Goal: Information Seeking & Learning: Check status

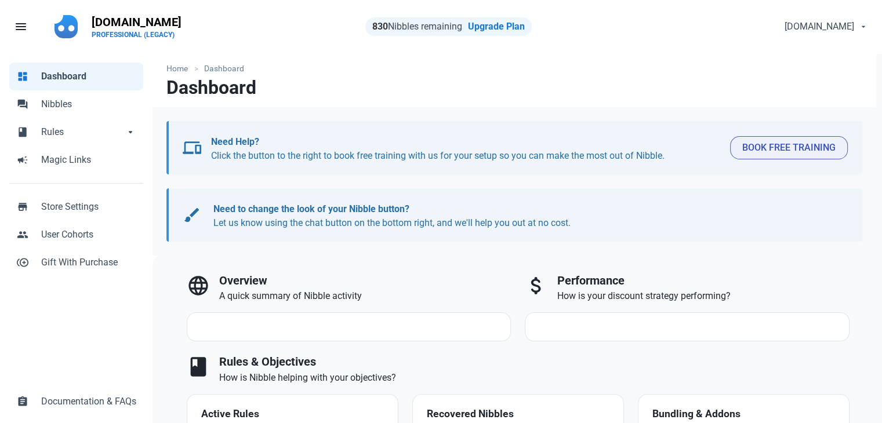
select select "7d"
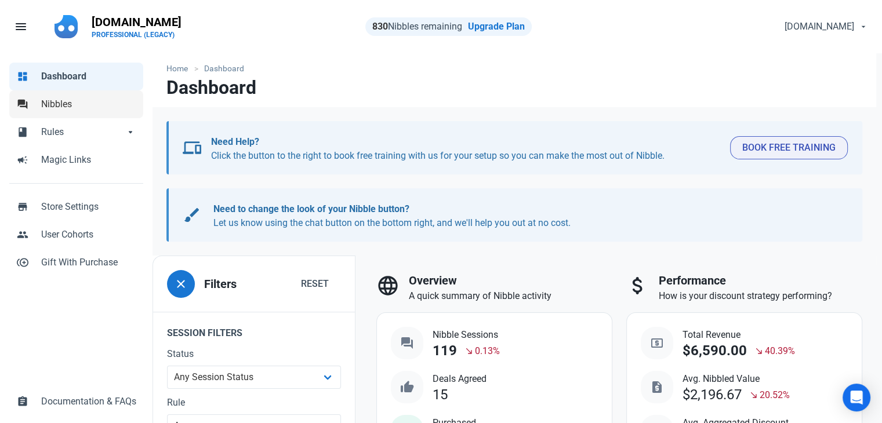
click at [92, 108] on span "Nibbles" at bounding box center [88, 104] width 95 height 14
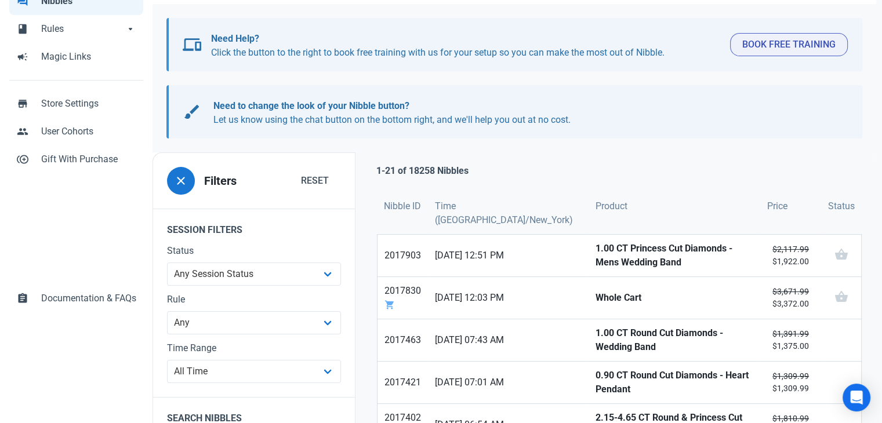
scroll to position [232, 0]
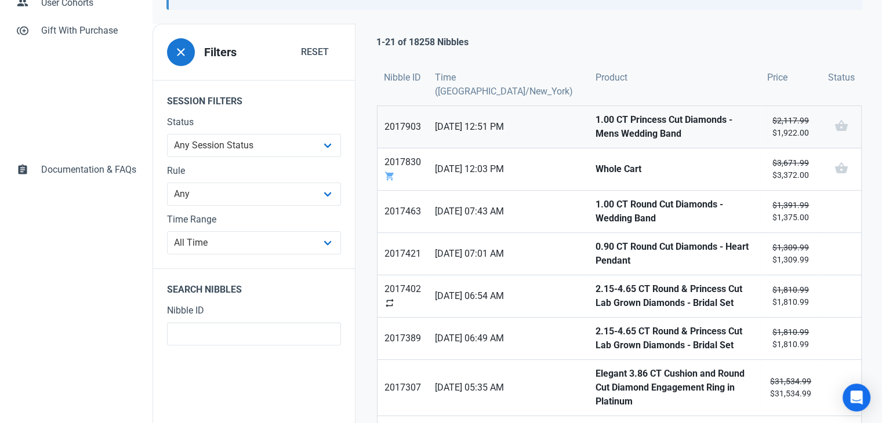
click at [595, 132] on strong "1.00 CT Princess Cut Diamonds - Mens Wedding Band" at bounding box center [674, 127] width 158 height 28
click at [595, 166] on strong "Whole Cart" at bounding box center [674, 169] width 158 height 14
click at [589, 217] on link "1.00 CT Round Cut Diamonds - Wedding Band" at bounding box center [675, 212] width 172 height 42
click at [595, 246] on strong "0.90 CT Round Cut Diamonds - Heart Pendant" at bounding box center [674, 254] width 158 height 28
click at [595, 288] on strong "2.15-4.65 CT Round & Princess Cut Lab Grown Diamonds - Bridal Set" at bounding box center [674, 296] width 158 height 28
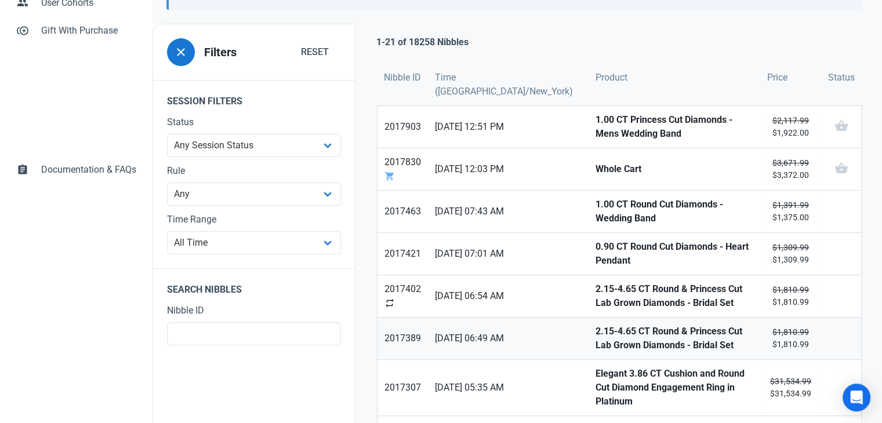
click at [595, 325] on strong "2.15-4.65 CT Round & Princess Cut Lab Grown Diamonds - Bridal Set" at bounding box center [674, 339] width 158 height 28
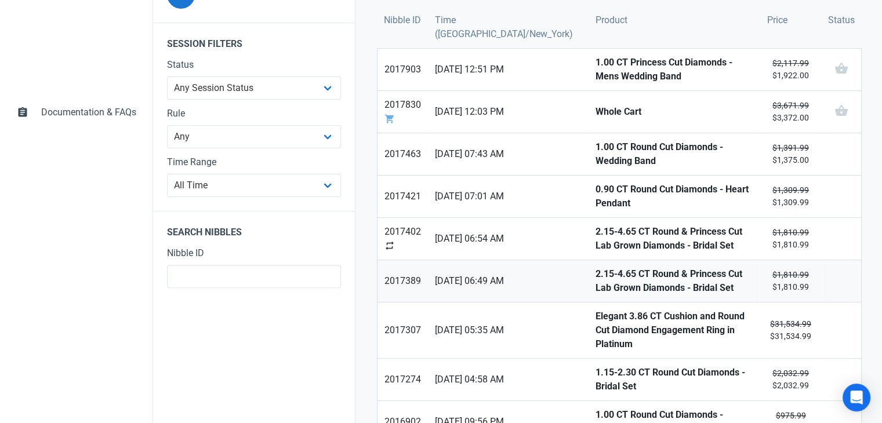
scroll to position [348, 0]
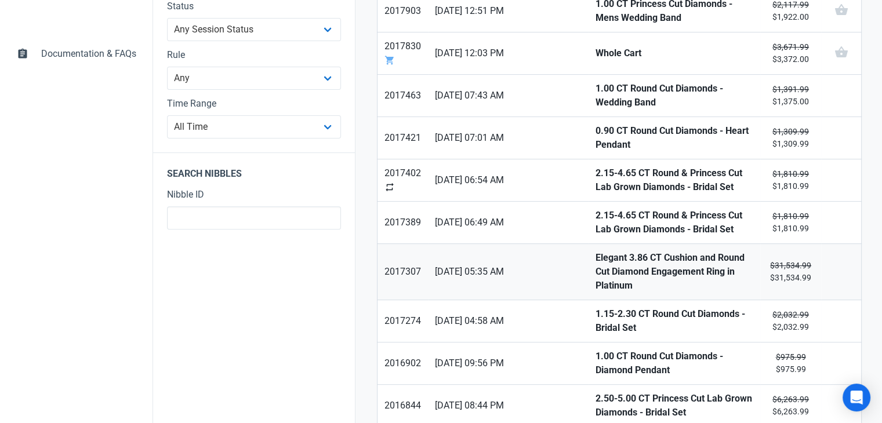
click at [595, 263] on strong "Elegant 3.86 CT Cushion and Round Cut Diamond Engagement Ring in Platinum" at bounding box center [674, 272] width 158 height 42
drag, startPoint x: 564, startPoint y: 299, endPoint x: 568, endPoint y: 317, distance: 18.4
click at [595, 307] on strong "1.15-2.30 CT Round Cut Diamonds - Bridal Set" at bounding box center [674, 321] width 158 height 28
click at [595, 350] on strong "1.00 CT Round Cut Diamonds - Diamond Pendant" at bounding box center [674, 364] width 158 height 28
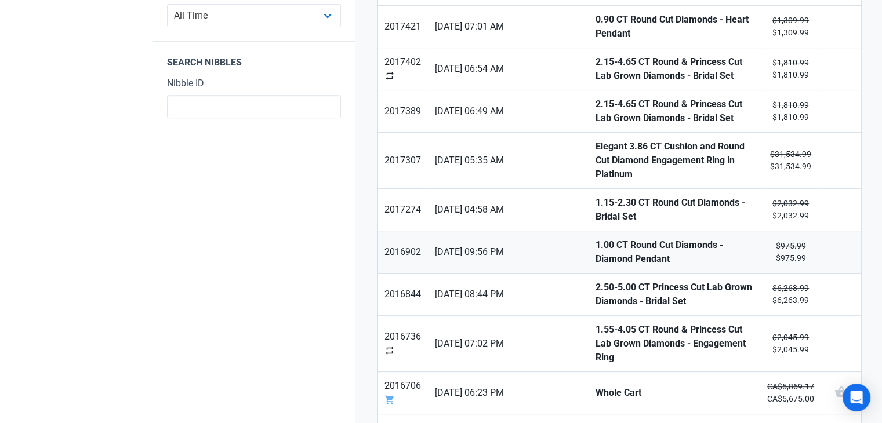
scroll to position [464, 0]
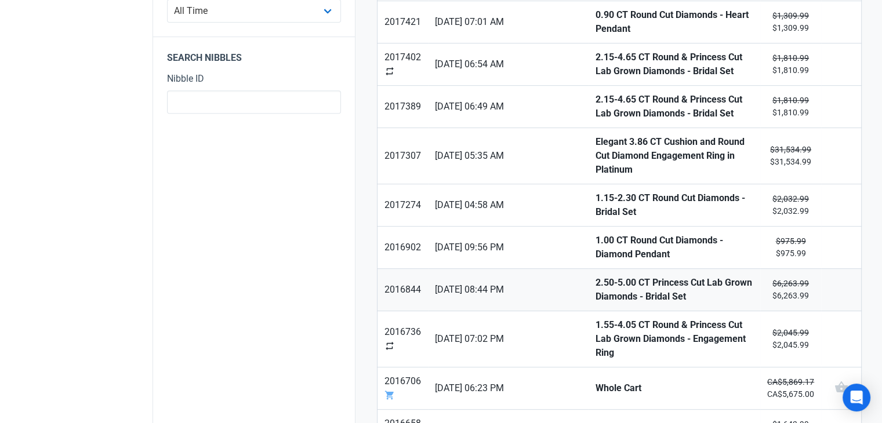
click at [595, 276] on strong "2.50-5.00 CT Princess Cut Lab Grown Diamonds - Bridal Set" at bounding box center [674, 290] width 158 height 28
click at [595, 318] on strong "1.55-4.05 CT Round & Princess Cut Lab Grown Diamonds - Engagement Ring" at bounding box center [674, 339] width 158 height 42
click at [595, 382] on strong "Whole Cart" at bounding box center [674, 389] width 158 height 14
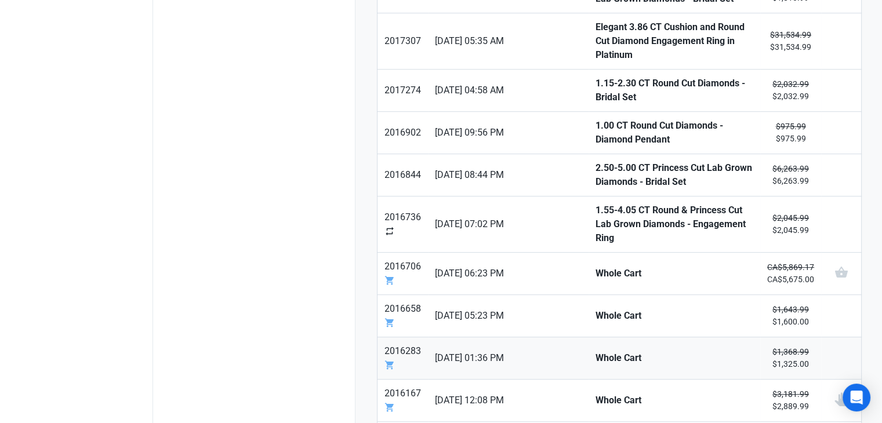
scroll to position [580, 0]
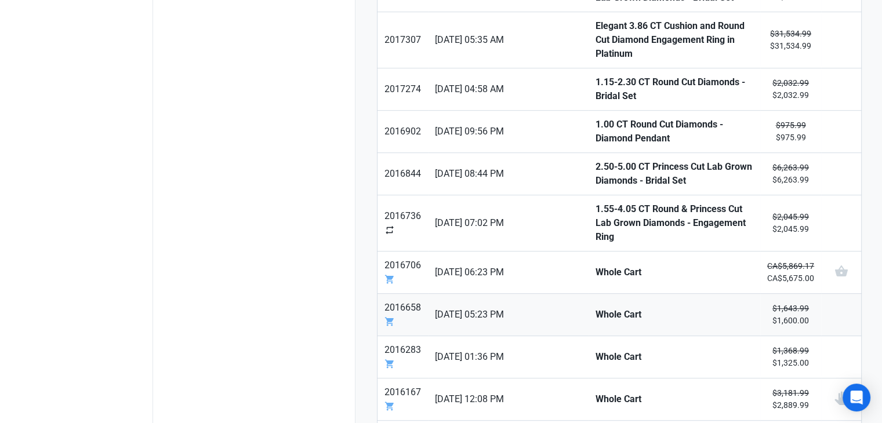
click at [595, 308] on strong "Whole Cart" at bounding box center [674, 315] width 158 height 14
click at [589, 336] on link "Whole Cart" at bounding box center [675, 357] width 172 height 42
click at [589, 379] on link "Whole Cart" at bounding box center [675, 400] width 172 height 42
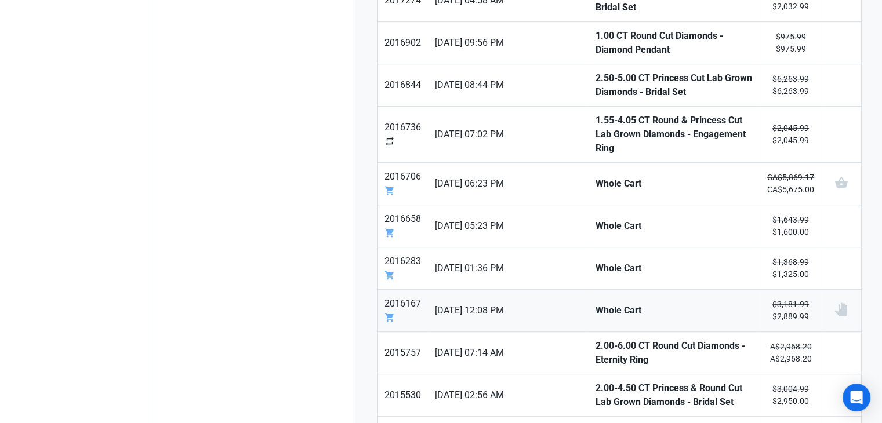
scroll to position [696, 0]
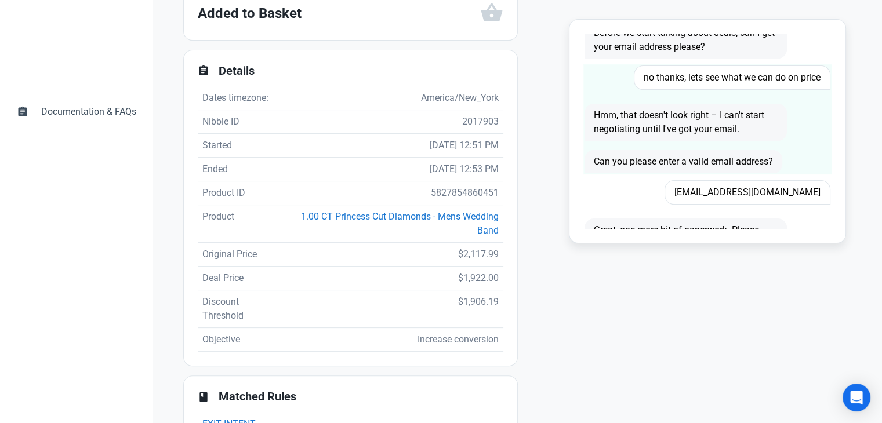
scroll to position [174, 0]
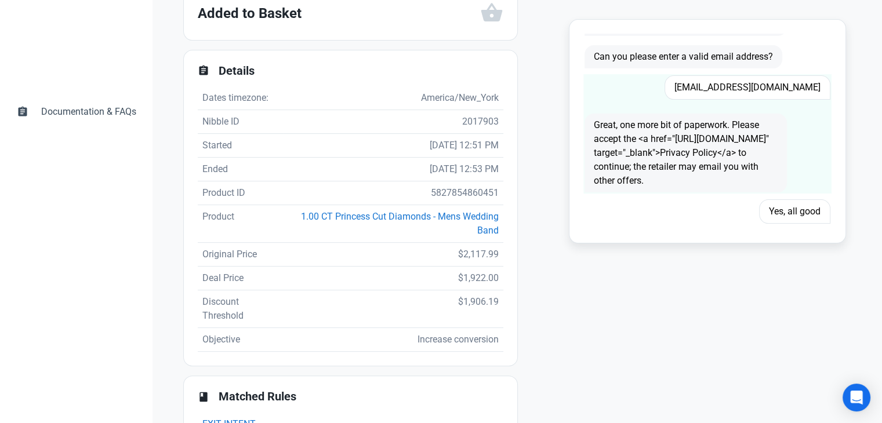
click at [765, 83] on span "dante.fabrizio93@gmail.com" at bounding box center [747, 87] width 166 height 24
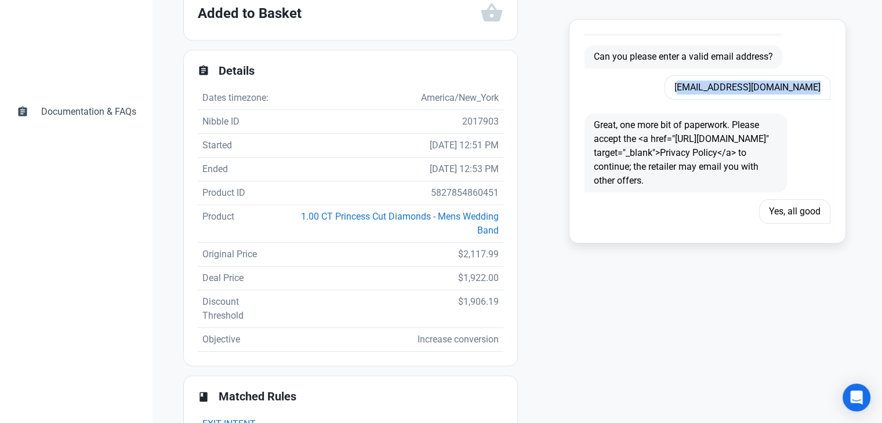
copy span "dante.fabrizio93@gmail.com"
click at [465, 192] on td "5827854860451" at bounding box center [393, 193] width 219 height 24
copy td "5827854860451"
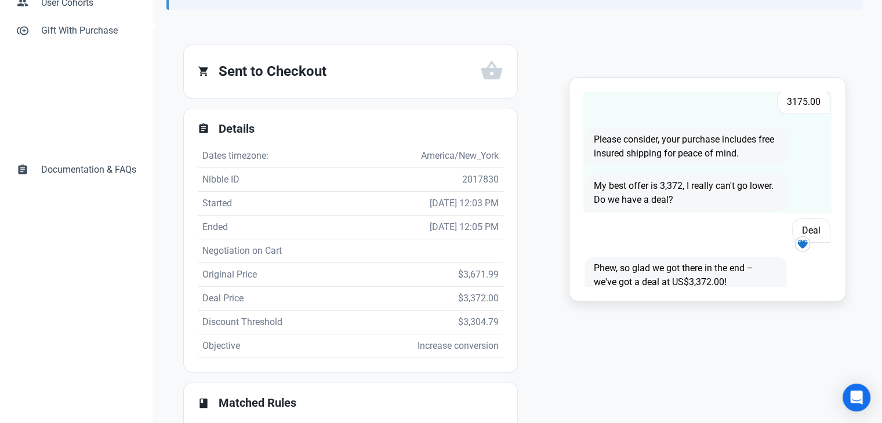
scroll to position [511, 0]
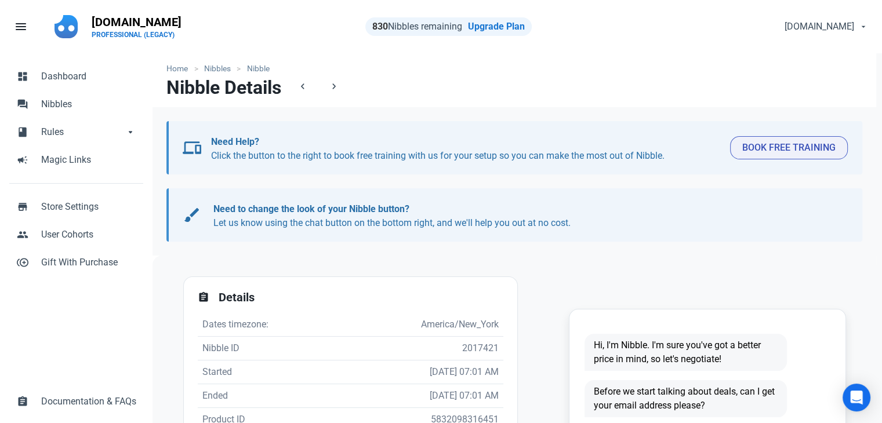
scroll to position [232, 0]
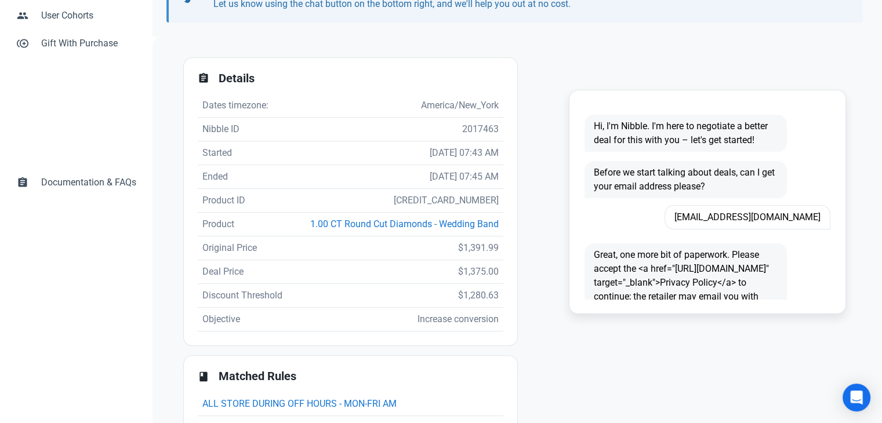
scroll to position [232, 0]
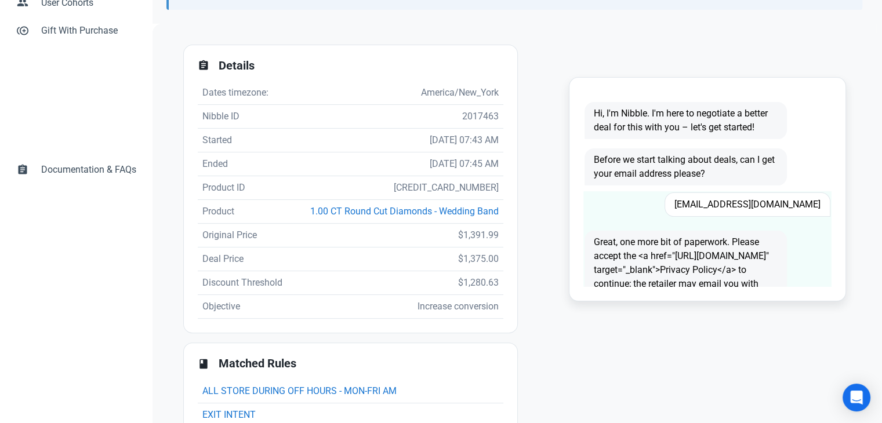
click at [790, 204] on span "[EMAIL_ADDRESS][DOMAIN_NAME]" at bounding box center [747, 205] width 166 height 24
click at [790, 204] on span "Cherylehimes@yahoo.com" at bounding box center [747, 205] width 166 height 24
click at [789, 204] on span "Cherylehimes@yahoo.com" at bounding box center [747, 205] width 166 height 24
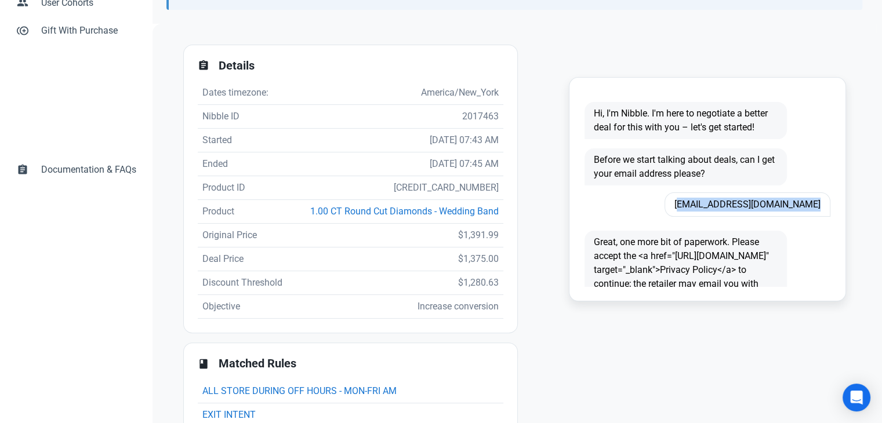
copy span "Cherylehimes@yahoo.com"
click at [466, 191] on td "5828605608099" at bounding box center [398, 188] width 210 height 24
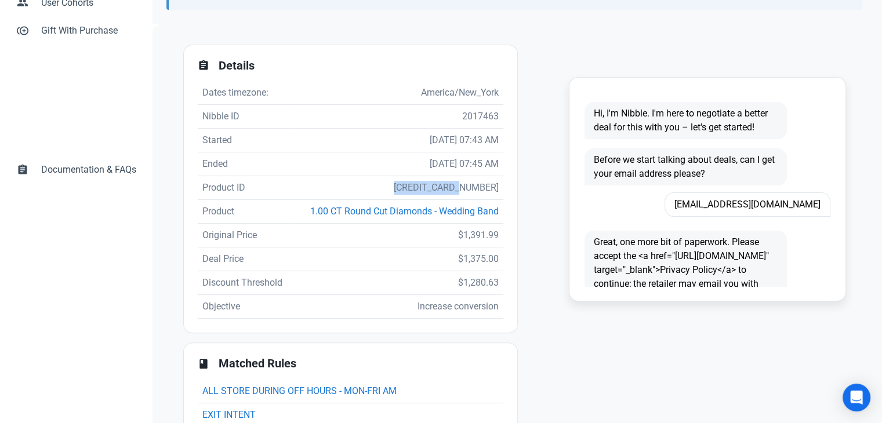
click at [466, 191] on td "5828605608099" at bounding box center [398, 188] width 210 height 24
copy td "5828605608099"
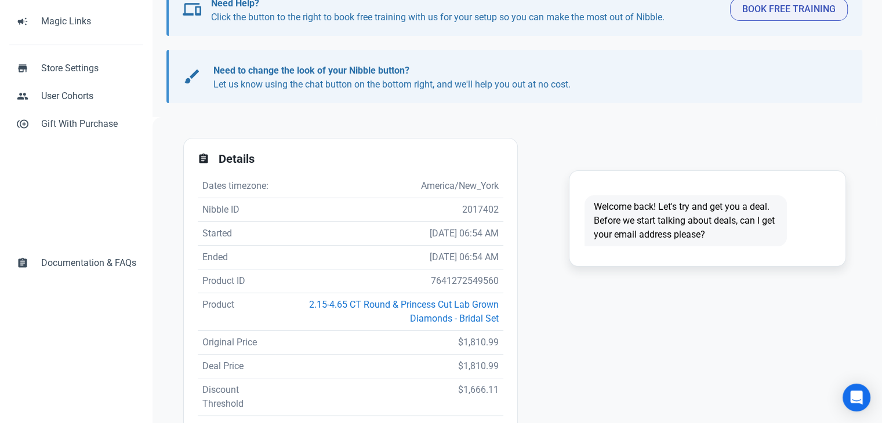
scroll to position [290, 0]
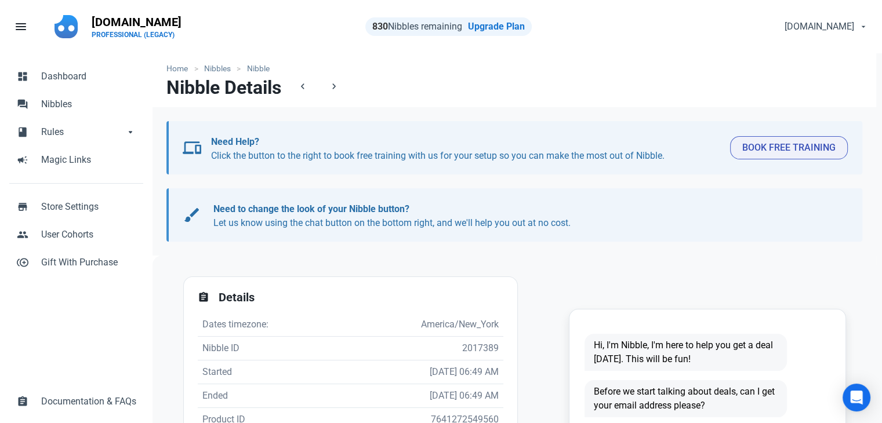
scroll to position [232, 0]
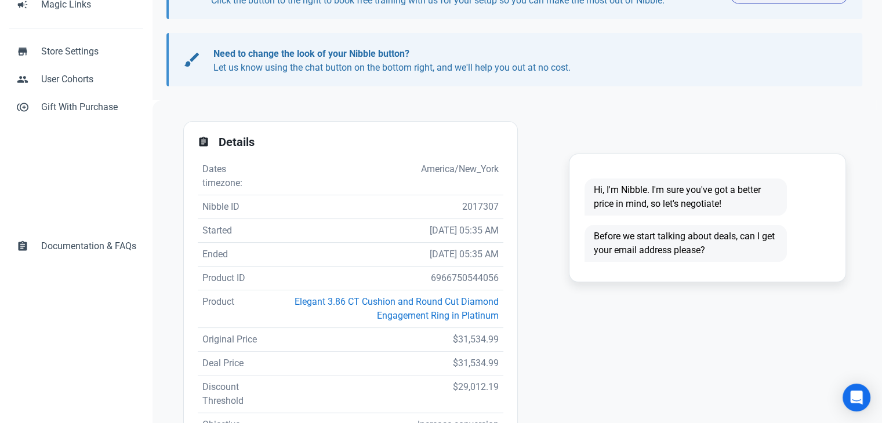
scroll to position [290, 0]
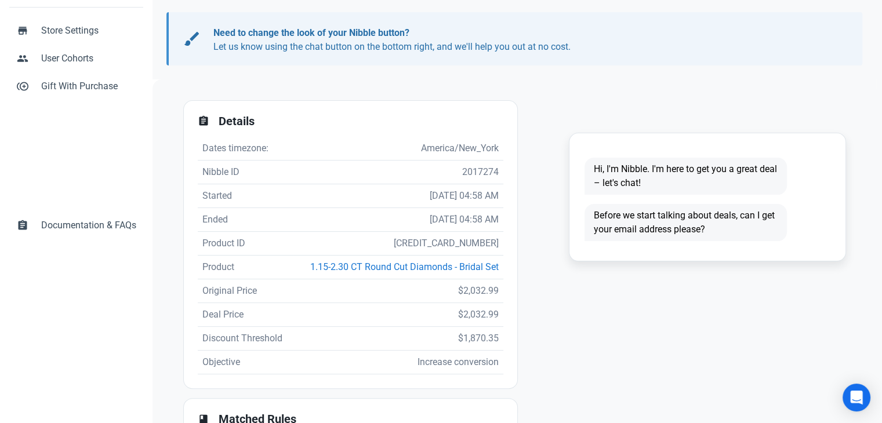
scroll to position [269, 0]
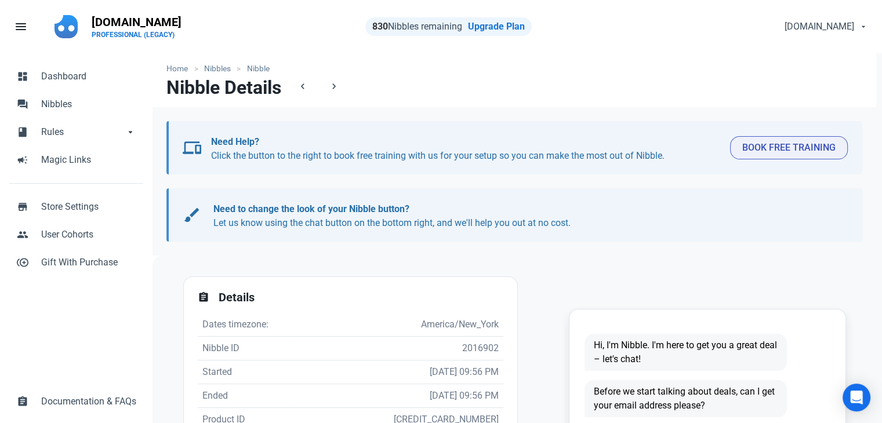
scroll to position [290, 0]
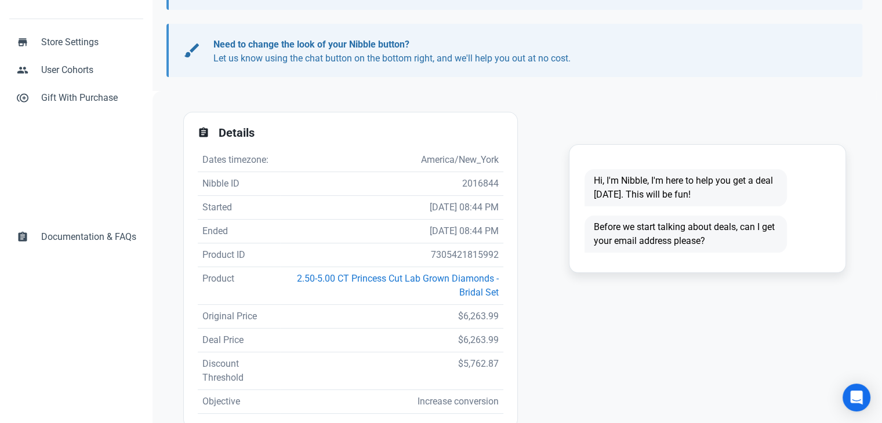
scroll to position [232, 0]
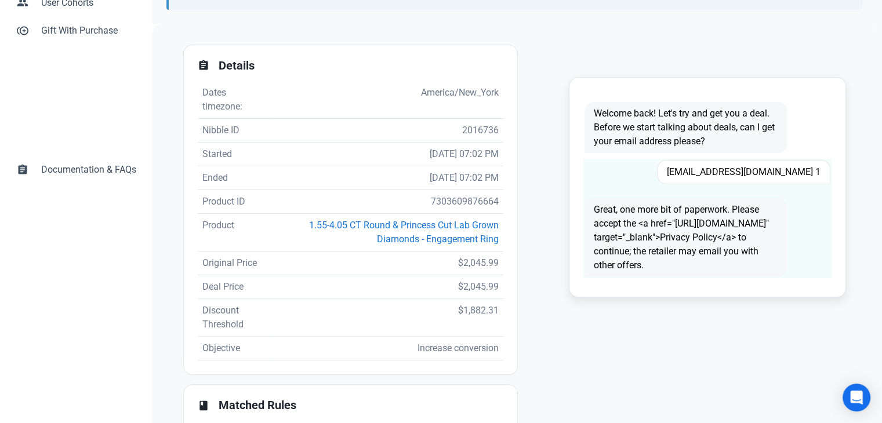
scroll to position [10, 0]
click at [777, 161] on span "BMAI9849@GMAIL.COM 1" at bounding box center [743, 171] width 173 height 24
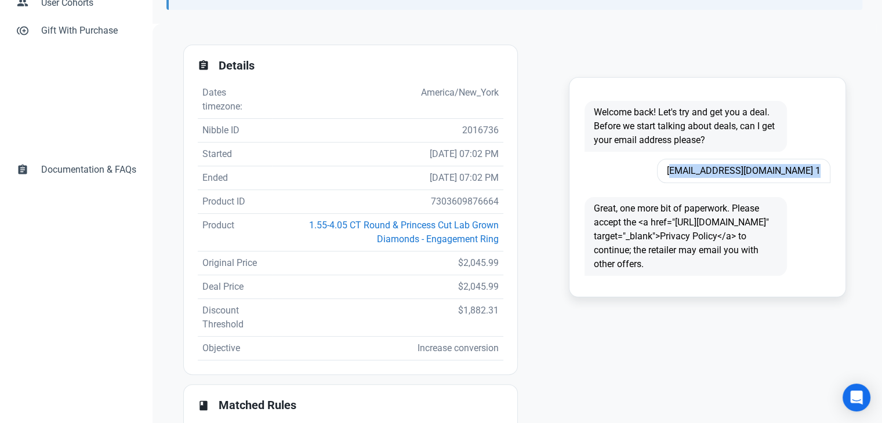
copy span "BMAI9849@GMAIL.COM 1"
click at [484, 206] on td "7303609876664" at bounding box center [387, 202] width 231 height 24
copy td "7303609876664"
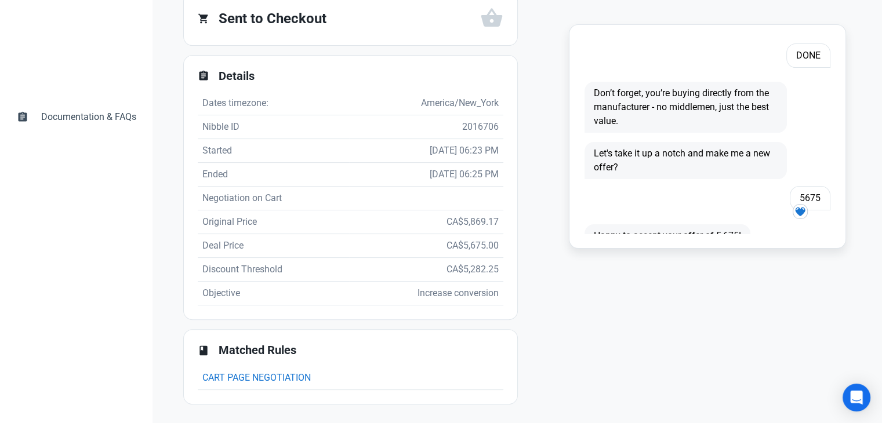
scroll to position [260, 0]
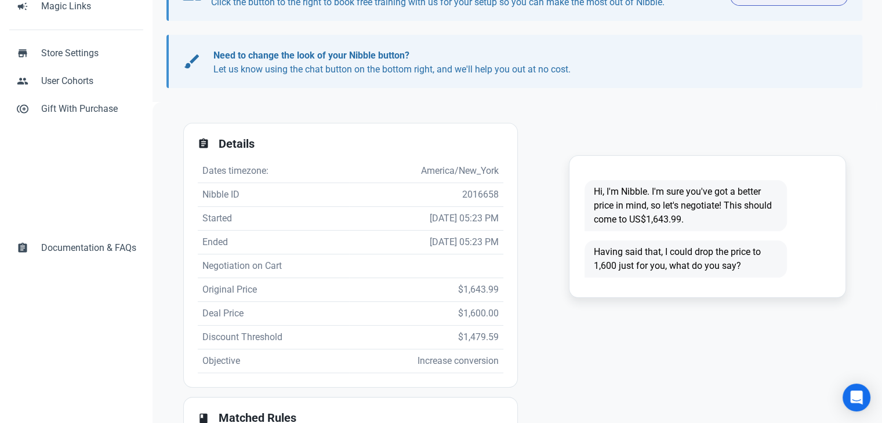
scroll to position [222, 0]
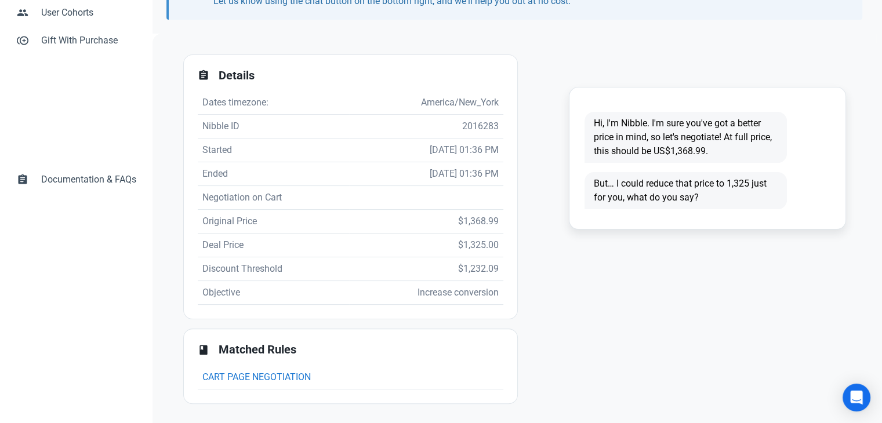
scroll to position [1, 0]
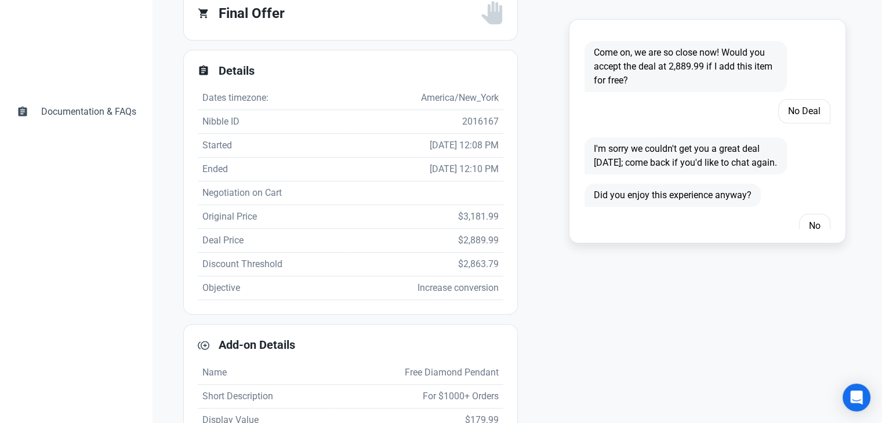
scroll to position [658, 0]
